Goal: Transaction & Acquisition: Purchase product/service

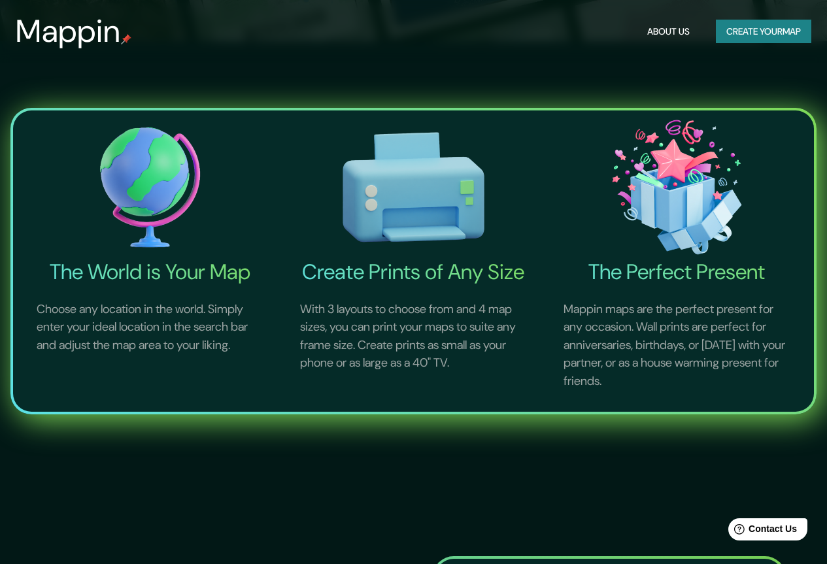
scroll to position [458, 0]
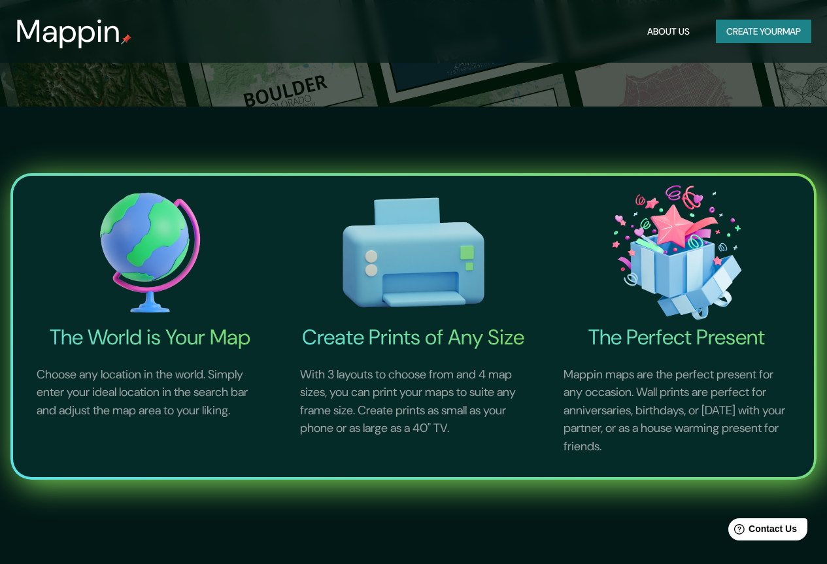
click at [799, 30] on button "Create your map" at bounding box center [763, 32] width 95 height 24
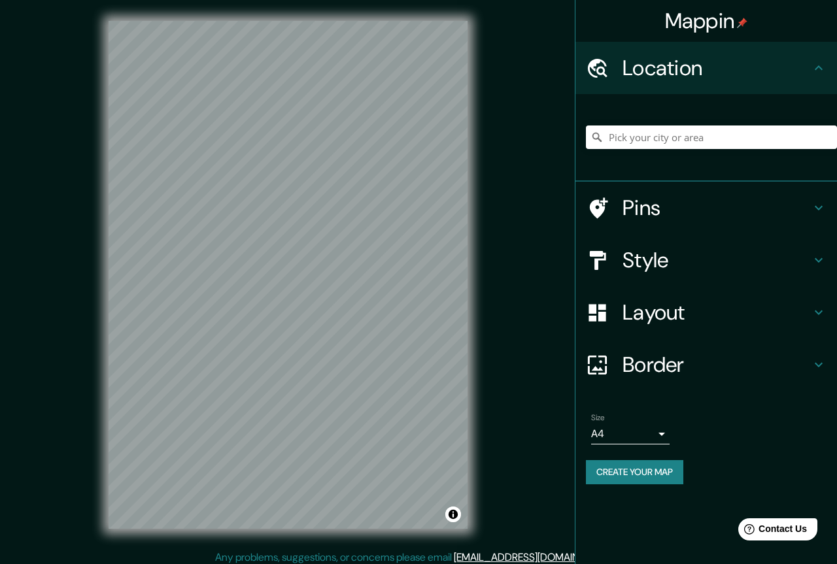
click at [653, 432] on body "Mappin Location Pins Style Layout Border Choose a border. Hint : you can make l…" at bounding box center [418, 282] width 837 height 564
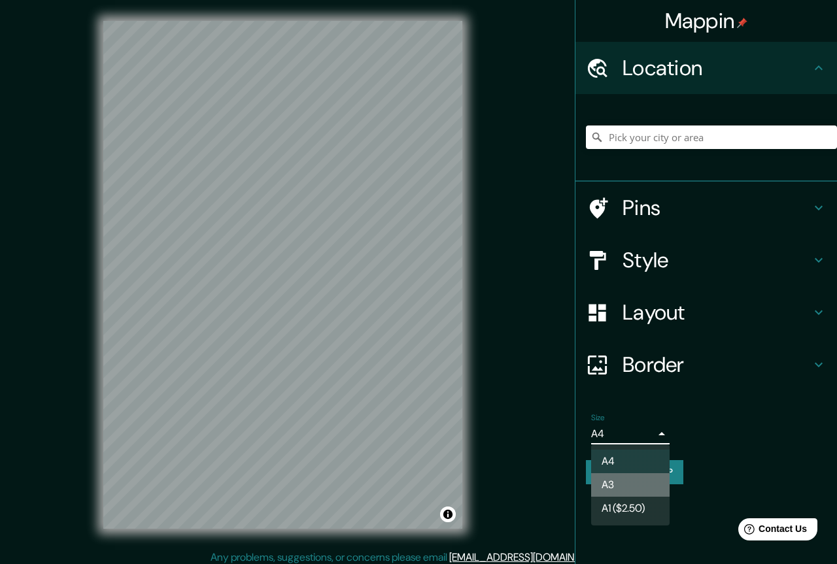
click at [644, 485] on li "A3" at bounding box center [630, 485] width 78 height 24
type input "a4"
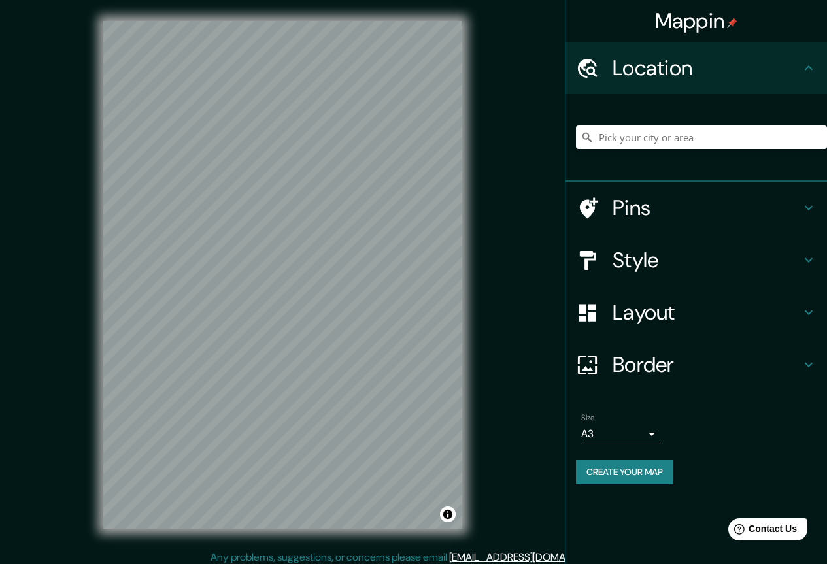
click at [687, 256] on h4 "Style" at bounding box center [707, 260] width 188 height 26
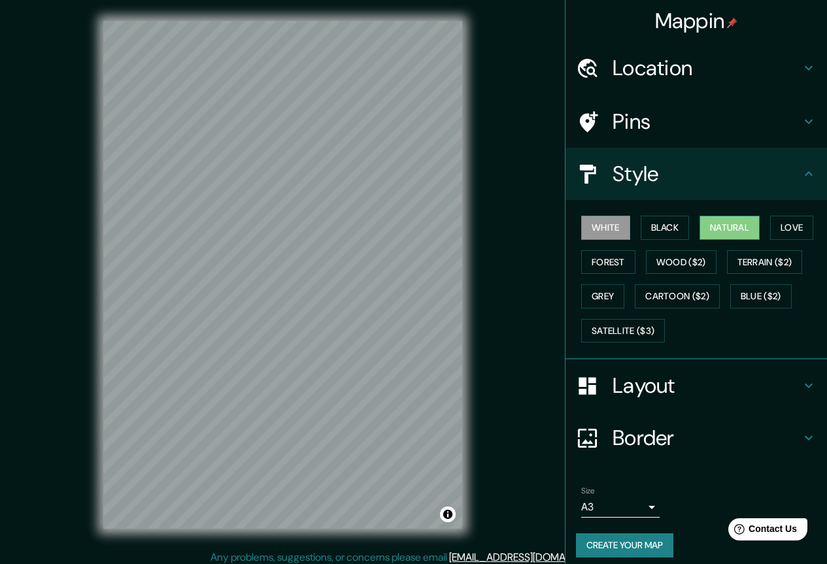
click at [705, 223] on button "Natural" at bounding box center [730, 228] width 60 height 24
click at [652, 220] on button "Black" at bounding box center [665, 228] width 49 height 24
click at [723, 224] on button "Natural" at bounding box center [730, 228] width 60 height 24
click at [723, 231] on button "Natural" at bounding box center [730, 228] width 60 height 24
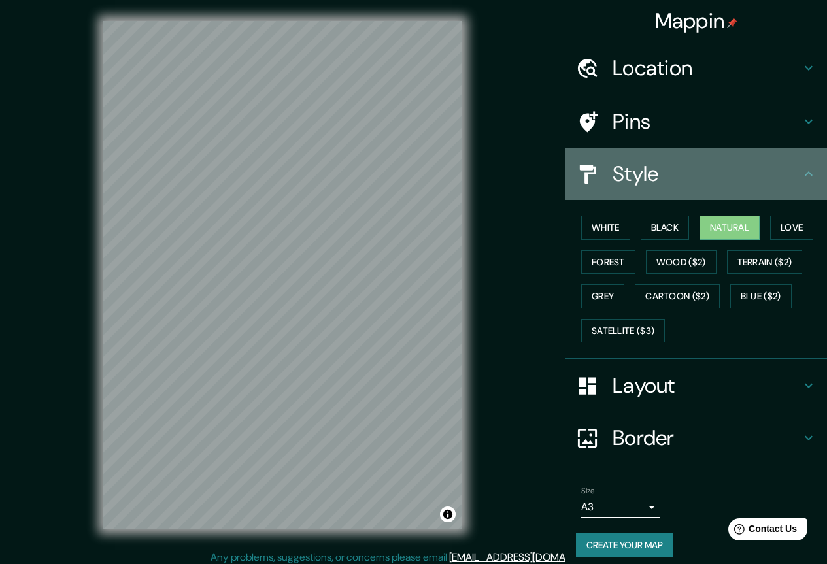
click at [790, 176] on h4 "Style" at bounding box center [707, 174] width 188 height 26
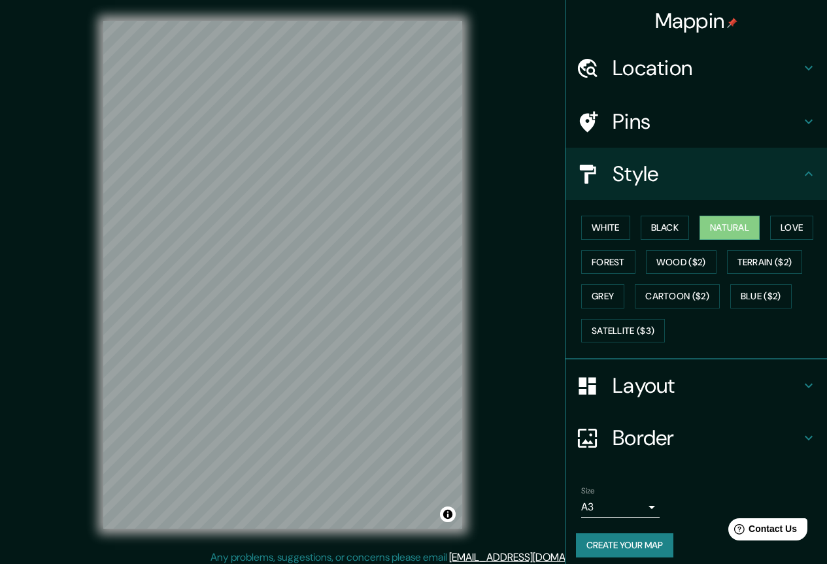
click at [783, 71] on h4 "Location" at bounding box center [707, 68] width 188 height 26
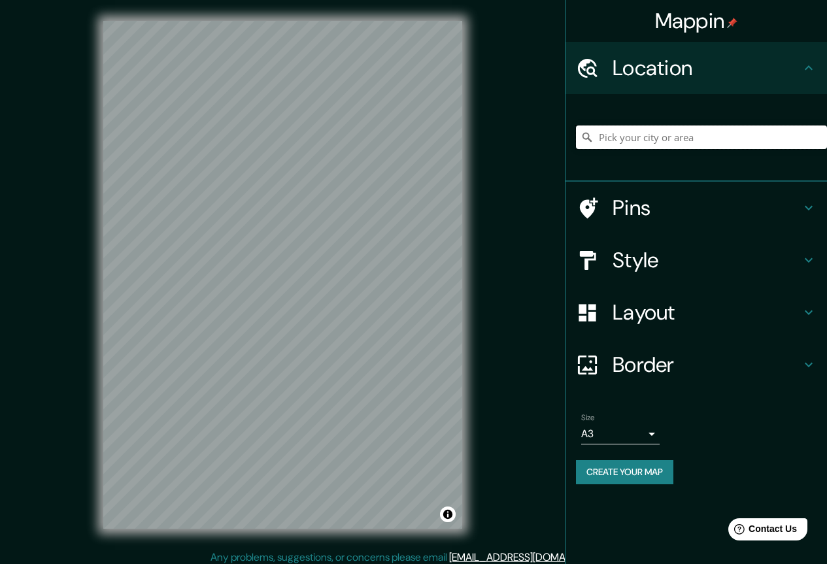
click at [680, 142] on input "Pick your city or area" at bounding box center [701, 138] width 251 height 24
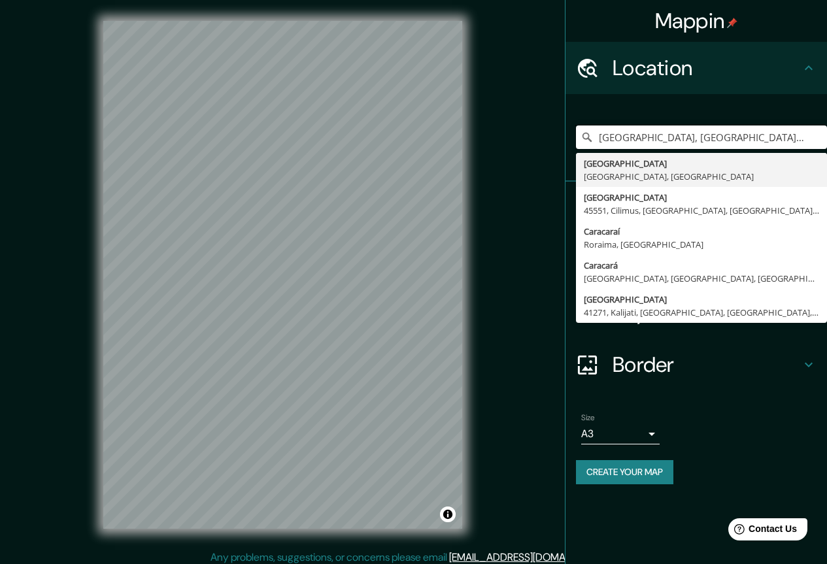
type input "[GEOGRAPHIC_DATA], [GEOGRAPHIC_DATA], [GEOGRAPHIC_DATA]"
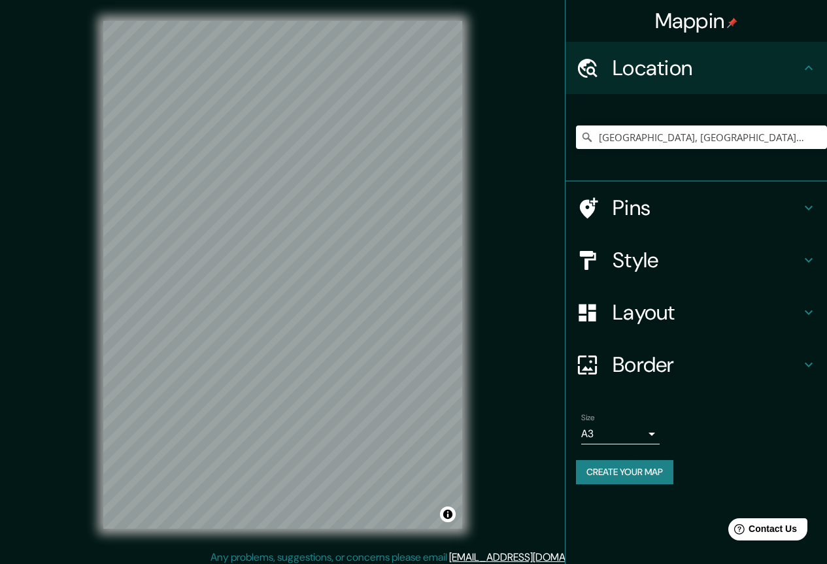
click at [672, 359] on h4 "Border" at bounding box center [707, 365] width 188 height 26
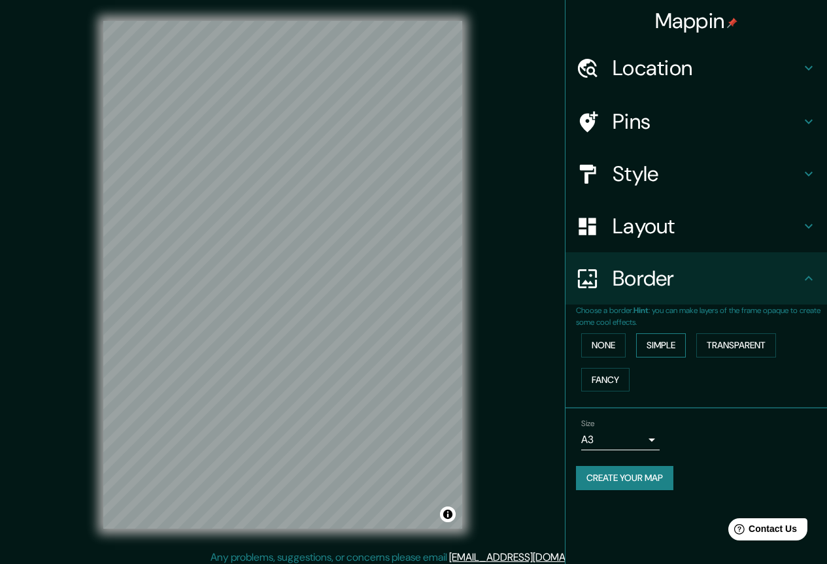
click at [671, 342] on button "Simple" at bounding box center [661, 346] width 50 height 24
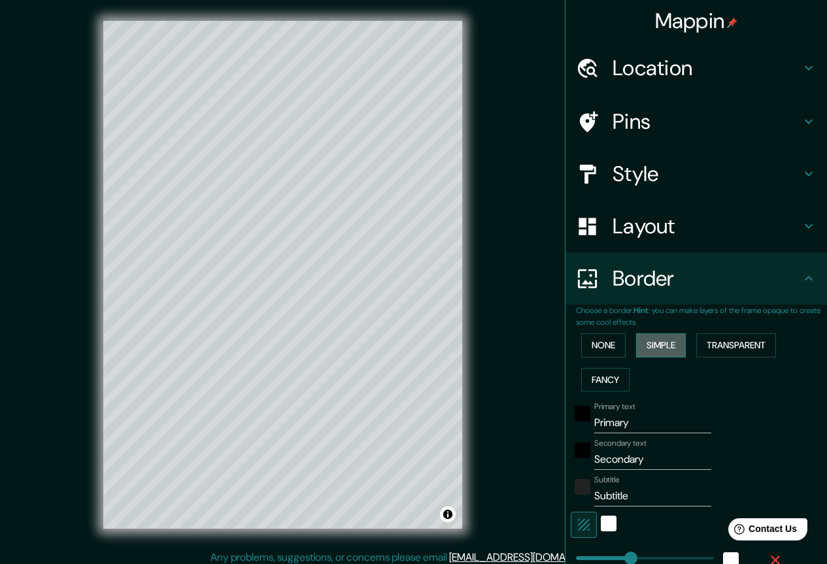
click at [649, 341] on button "Simple" at bounding box center [661, 346] width 50 height 24
type input "220"
type input "44"
click at [596, 380] on button "Fancy" at bounding box center [605, 380] width 48 height 24
click at [607, 358] on div "None Simple Transparent Fancy" at bounding box center [701, 362] width 251 height 69
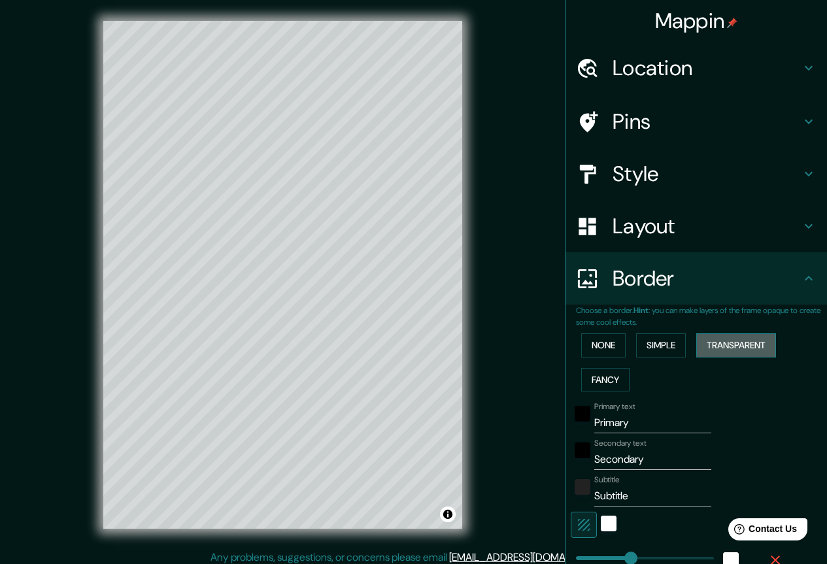
click at [748, 346] on button "Transparent" at bounding box center [736, 346] width 80 height 24
click at [599, 351] on button "None" at bounding box center [603, 346] width 44 height 24
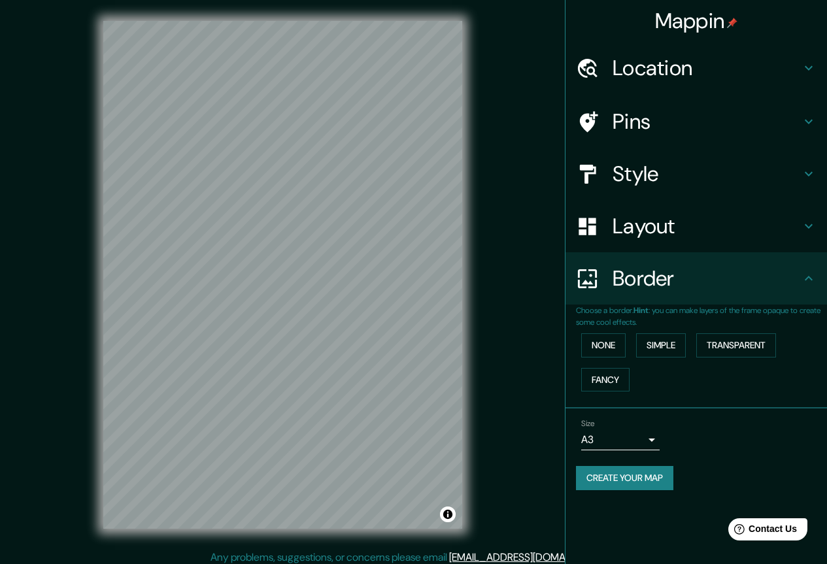
click at [728, 285] on h4 "Border" at bounding box center [707, 279] width 188 height 26
click at [638, 484] on button "Create your map" at bounding box center [624, 478] width 97 height 24
click at [649, 484] on button "Create your map" at bounding box center [624, 478] width 97 height 24
